Goal: Information Seeking & Learning: Learn about a topic

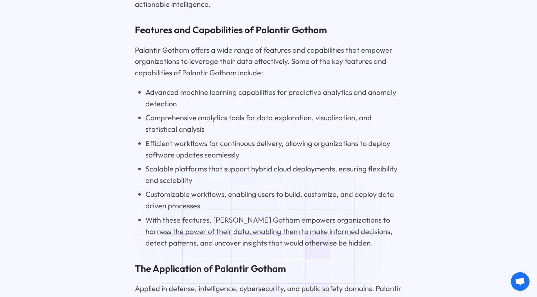
scroll to position [825, 0]
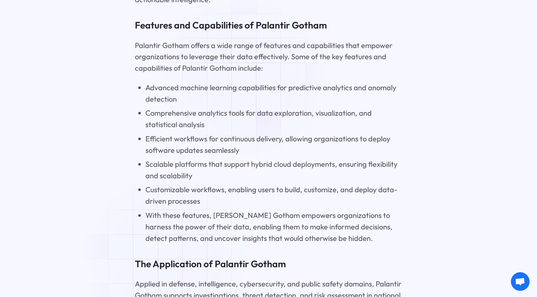
click at [242, 82] on li "Advanced machine learning capabilities for predictive analytics and anomaly det…" at bounding box center [273, 93] width 256 height 23
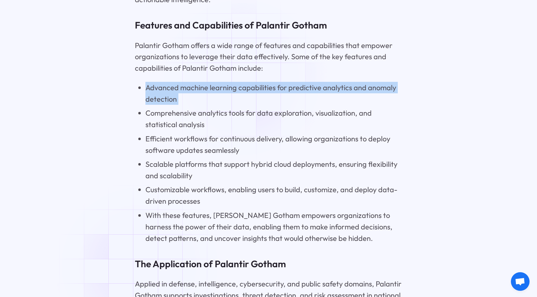
click at [242, 82] on li "Advanced machine learning capabilities for predictive analytics and anomaly det…" at bounding box center [273, 93] width 256 height 23
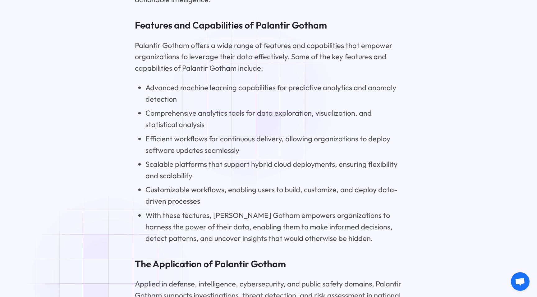
click at [248, 107] on li "Comprehensive analytics tools for data exploration, visualization, and statisti…" at bounding box center [273, 118] width 256 height 23
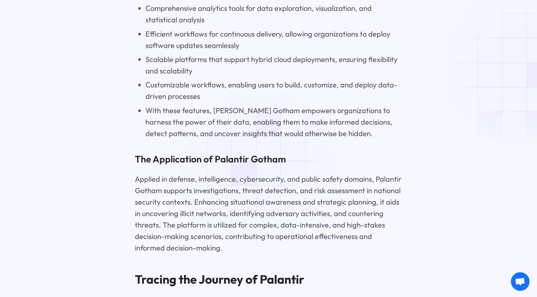
scroll to position [931, 0]
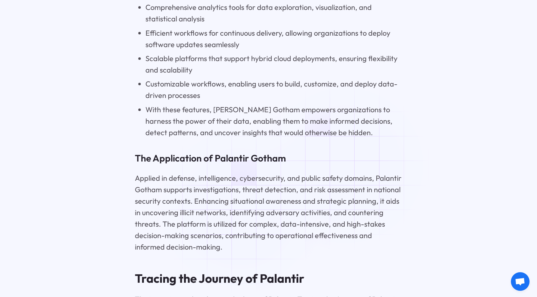
click at [239, 209] on p "Applied in defense, intelligence, cybersecurity, and public safety domains, Pal…" at bounding box center [268, 213] width 267 height 80
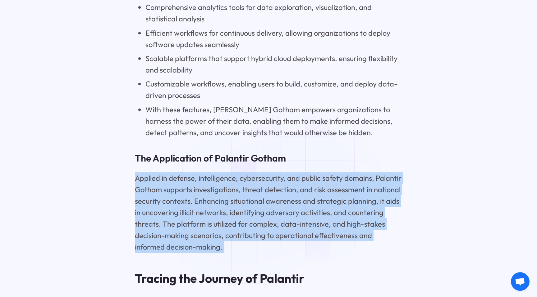
click at [239, 209] on p "Applied in defense, intelligence, cybersecurity, and public safety domains, Pal…" at bounding box center [268, 213] width 267 height 80
click at [242, 214] on p "Applied in defense, intelligence, cybersecurity, and public safety domains, Pal…" at bounding box center [268, 213] width 267 height 80
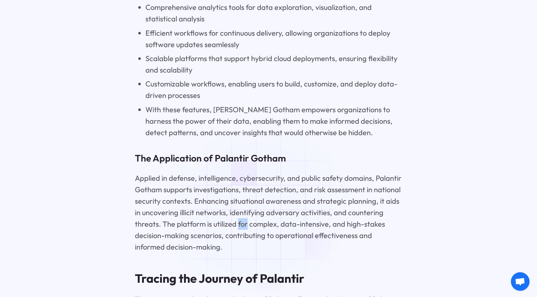
click at [242, 214] on p "Applied in defense, intelligence, cybersecurity, and public safety domains, Pal…" at bounding box center [268, 213] width 267 height 80
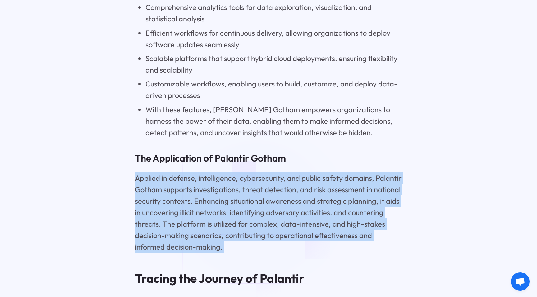
click at [242, 214] on p "Applied in defense, intelligence, cybersecurity, and public safety domains, Pal…" at bounding box center [268, 213] width 267 height 80
click at [243, 221] on p "Applied in defense, intelligence, cybersecurity, and public safety domains, Pal…" at bounding box center [268, 213] width 267 height 80
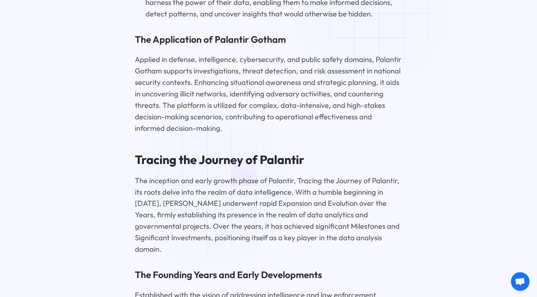
scroll to position [1054, 0]
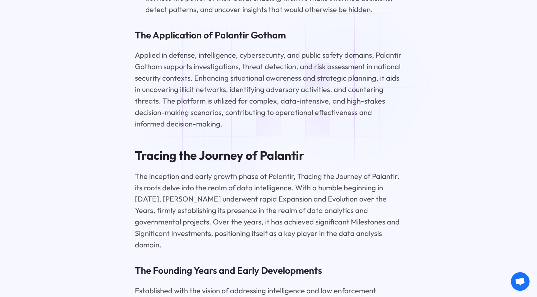
click at [219, 104] on p "Applied in defense, intelligence, cybersecurity, and public safety domains, Pal…" at bounding box center [268, 89] width 267 height 80
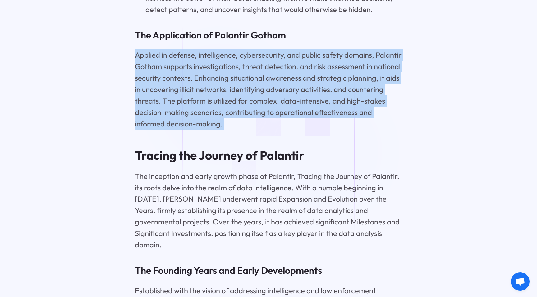
click at [219, 104] on p "Applied in defense, intelligence, cybersecurity, and public safety domains, Pal…" at bounding box center [268, 89] width 267 height 80
click at [219, 112] on p "Applied in defense, intelligence, cybersecurity, and public safety domains, Pal…" at bounding box center [268, 89] width 267 height 80
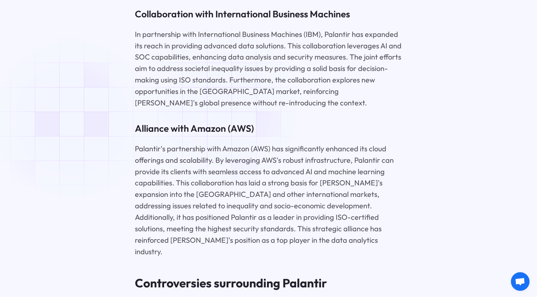
scroll to position [2960, 0]
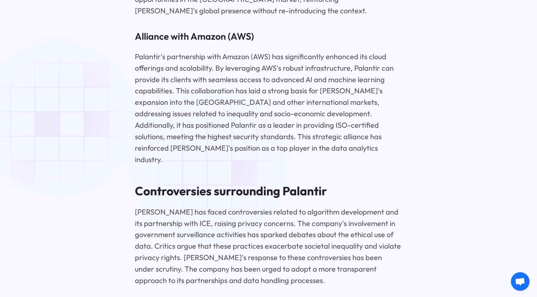
click at [208, 206] on p "[PERSON_NAME] has faced controversies related to algorithm development and its …" at bounding box center [268, 246] width 267 height 80
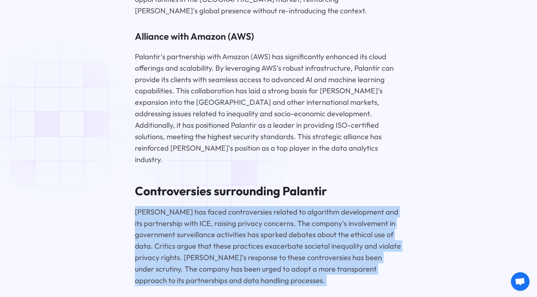
click at [208, 206] on p "[PERSON_NAME] has faced controversies related to algorithm development and its …" at bounding box center [268, 246] width 267 height 80
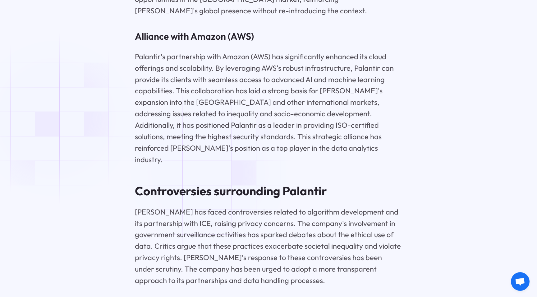
click at [208, 206] on p "[PERSON_NAME] has faced controversies related to algorithm development and its …" at bounding box center [268, 246] width 267 height 80
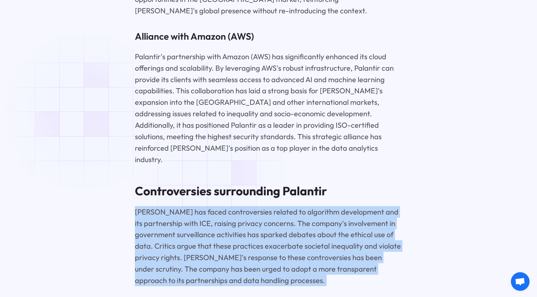
click at [208, 206] on p "[PERSON_NAME] has faced controversies related to algorithm development and its …" at bounding box center [268, 246] width 267 height 80
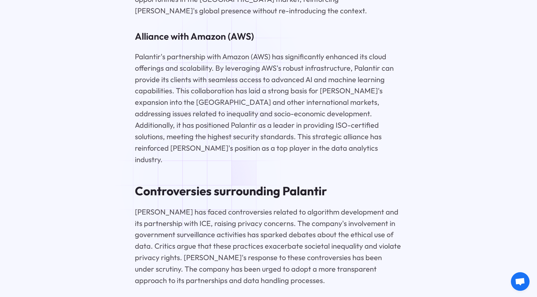
click at [199, 206] on p "[PERSON_NAME] has faced controversies related to algorithm development and its …" at bounding box center [268, 246] width 267 height 80
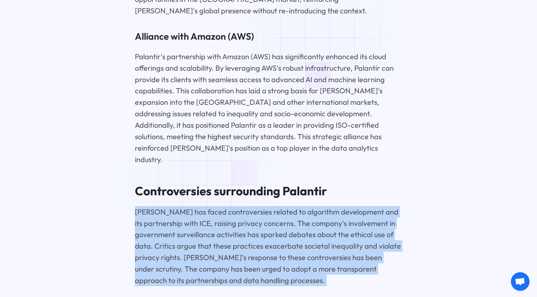
click at [199, 206] on p "[PERSON_NAME] has faced controversies related to algorithm development and its …" at bounding box center [268, 246] width 267 height 80
click at [208, 206] on p "[PERSON_NAME] has faced controversies related to algorithm development and its …" at bounding box center [268, 246] width 267 height 80
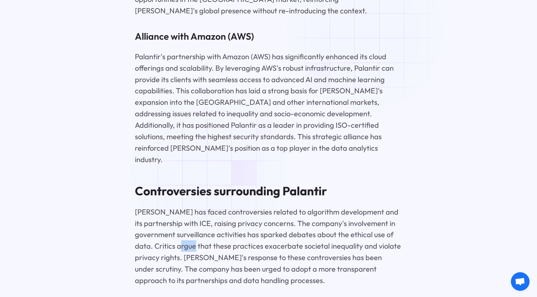
click at [208, 206] on p "[PERSON_NAME] has faced controversies related to algorithm development and its …" at bounding box center [268, 246] width 267 height 80
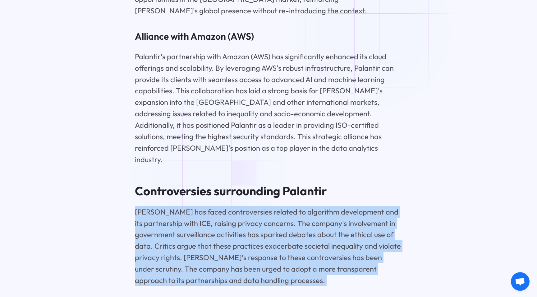
click at [208, 206] on p "[PERSON_NAME] has faced controversies related to algorithm development and its …" at bounding box center [268, 246] width 267 height 80
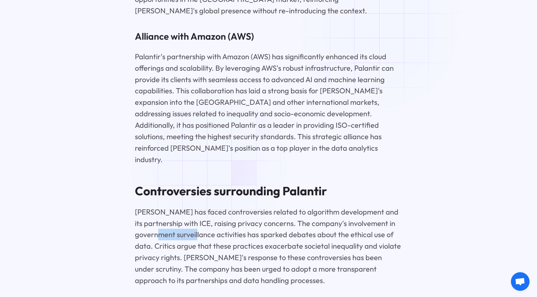
click at [208, 206] on p "[PERSON_NAME] has faced controversies related to algorithm development and its …" at bounding box center [268, 246] width 267 height 80
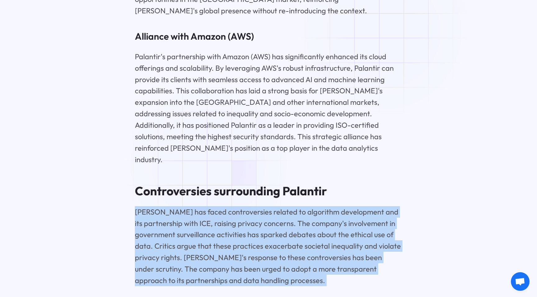
click at [208, 206] on p "[PERSON_NAME] has faced controversies related to algorithm development and its …" at bounding box center [268, 246] width 267 height 80
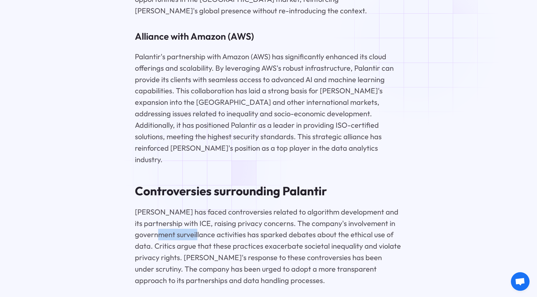
click at [208, 206] on p "[PERSON_NAME] has faced controversies related to algorithm development and its …" at bounding box center [268, 246] width 267 height 80
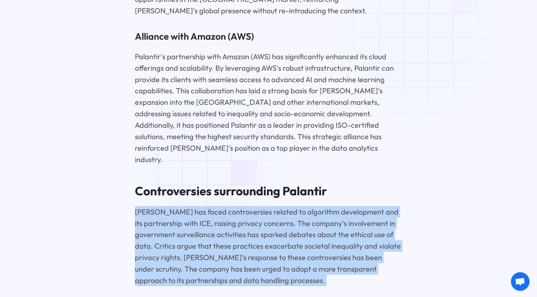
click at [208, 206] on p "[PERSON_NAME] has faced controversies related to algorithm development and its …" at bounding box center [268, 246] width 267 height 80
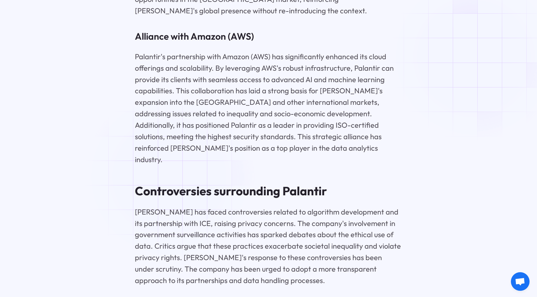
click at [169, 206] on p "[PERSON_NAME] has faced controversies related to algorithm development and its …" at bounding box center [268, 246] width 267 height 80
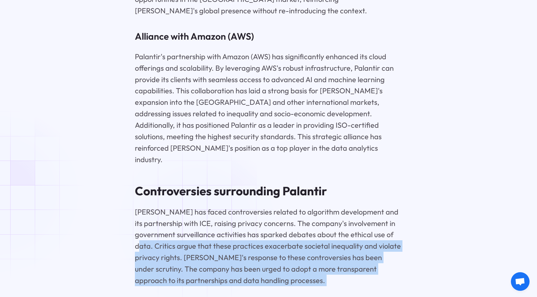
drag, startPoint x: 155, startPoint y: 172, endPoint x: 197, endPoint y: 225, distance: 67.9
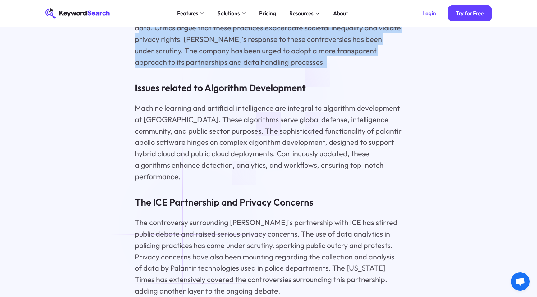
scroll to position [3174, 0]
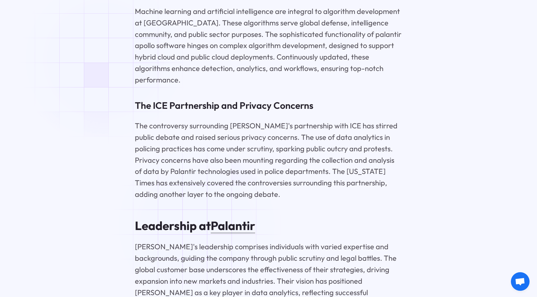
scroll to position [3279, 0]
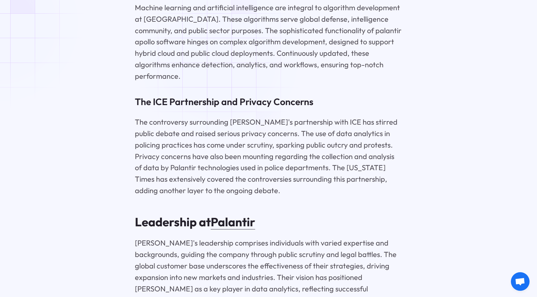
click at [219, 116] on p "The controversy surrounding [PERSON_NAME]'s partnership with ICE has stirred pu…" at bounding box center [268, 156] width 267 height 80
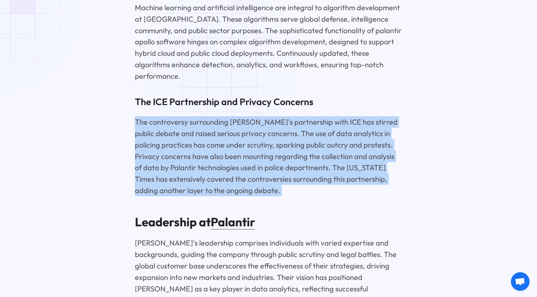
click at [219, 116] on p "The controversy surrounding [PERSON_NAME]'s partnership with ICE has stirred pu…" at bounding box center [268, 156] width 267 height 80
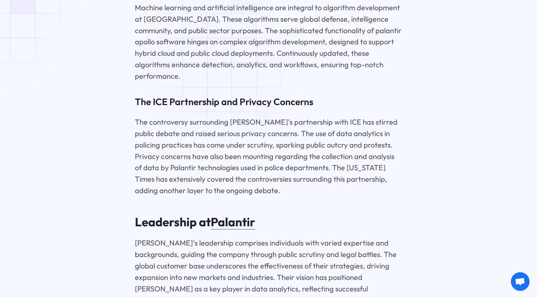
click at [220, 116] on p "The controversy surrounding [PERSON_NAME]'s partnership with ICE has stirred pu…" at bounding box center [268, 156] width 267 height 80
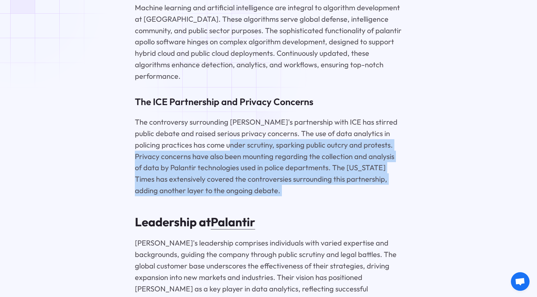
drag, startPoint x: 220, startPoint y: 60, endPoint x: 222, endPoint y: 70, distance: 9.7
click at [222, 116] on p "The controversy surrounding [PERSON_NAME]'s partnership with ICE has stirred pu…" at bounding box center [268, 156] width 267 height 80
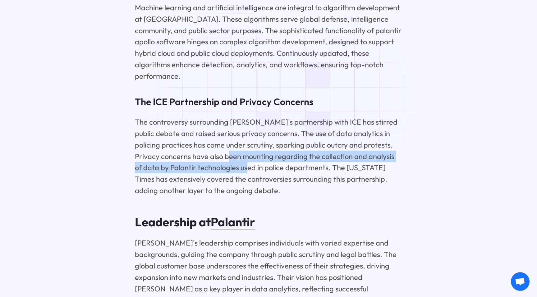
drag, startPoint x: 222, startPoint y: 71, endPoint x: 225, endPoint y: 83, distance: 12.5
click at [225, 116] on p "The controversy surrounding [PERSON_NAME]'s partnership with ICE has stirred pu…" at bounding box center [268, 156] width 267 height 80
drag, startPoint x: 225, startPoint y: 83, endPoint x: 202, endPoint y: 74, distance: 25.1
click at [202, 116] on p "The controversy surrounding [PERSON_NAME]'s partnership with ICE has stirred pu…" at bounding box center [268, 156] width 267 height 80
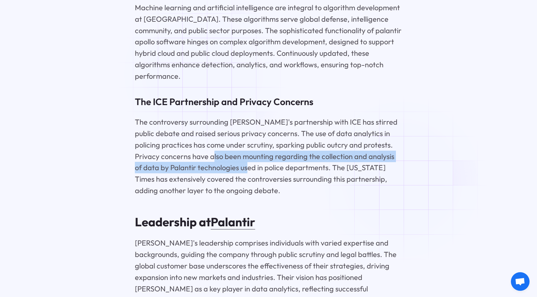
click at [202, 116] on p "The controversy surrounding [PERSON_NAME]'s partnership with ICE has stirred pu…" at bounding box center [268, 156] width 267 height 80
drag, startPoint x: 202, startPoint y: 74, endPoint x: 210, endPoint y: 88, distance: 15.9
click at [210, 116] on p "The controversy surrounding [PERSON_NAME]'s partnership with ICE has stirred pu…" at bounding box center [268, 156] width 267 height 80
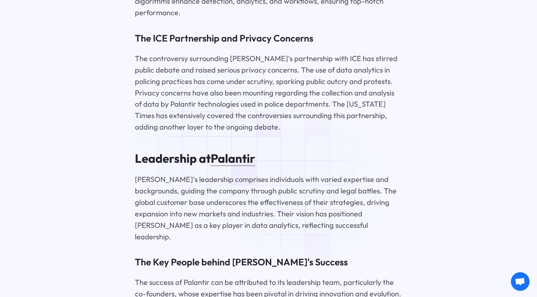
click at [210, 174] on p "[PERSON_NAME]'s leadership comprises individuals with varied expertise and back…" at bounding box center [268, 208] width 267 height 69
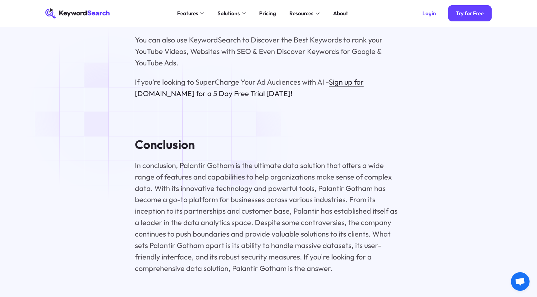
scroll to position [3913, 0]
